Goal: Entertainment & Leisure: Consume media (video, audio)

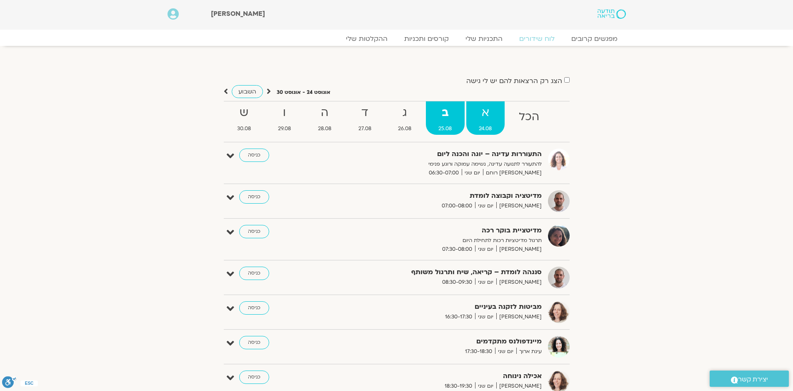
click at [487, 119] on strong "א" at bounding box center [486, 112] width 38 height 19
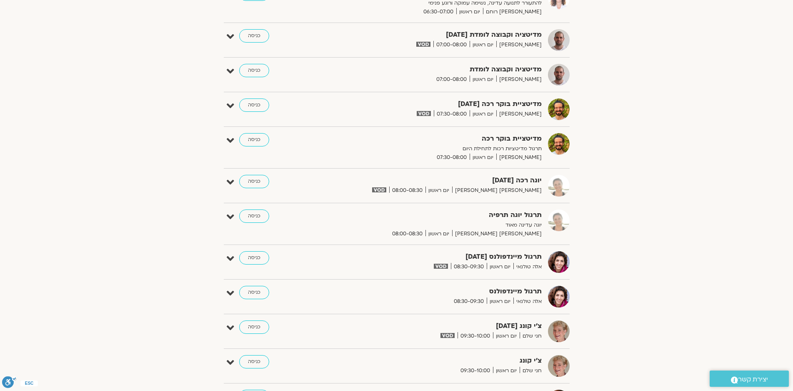
scroll to position [208, 0]
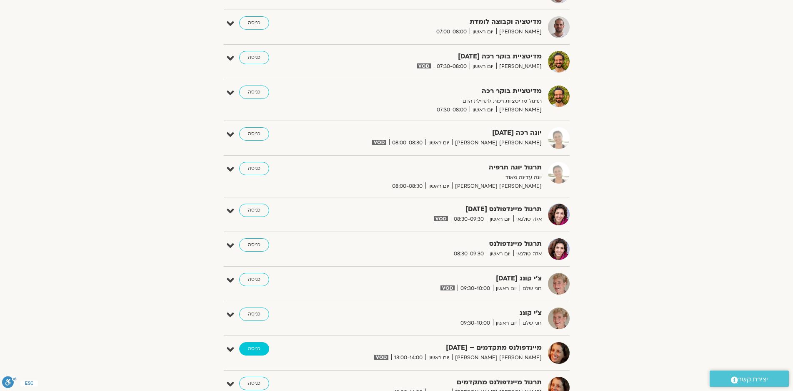
click at [258, 347] on link "כניסה" at bounding box center [254, 348] width 30 height 13
